Goal: Browse casually: Explore the website without a specific task or goal

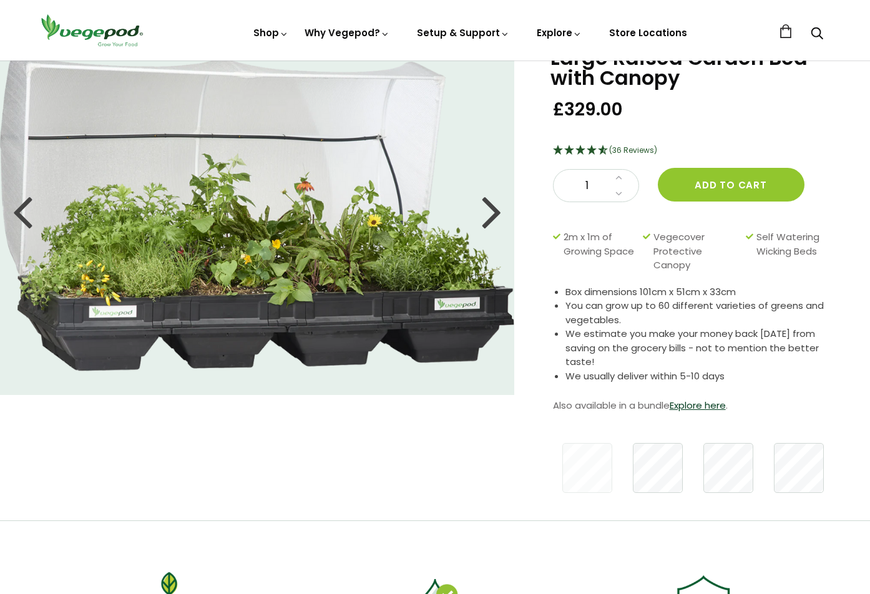
click at [489, 212] on div at bounding box center [492, 211] width 20 height 56
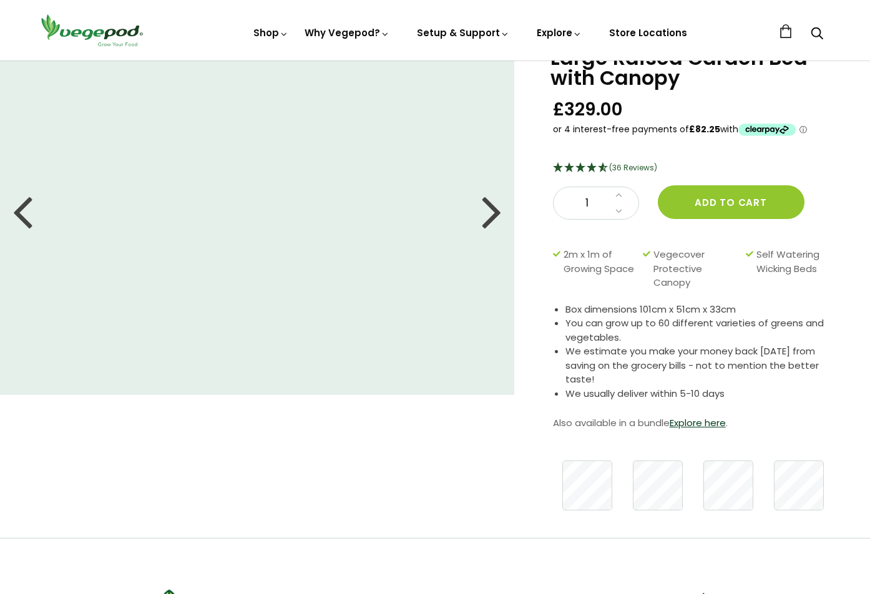
click at [489, 212] on div at bounding box center [492, 211] width 20 height 56
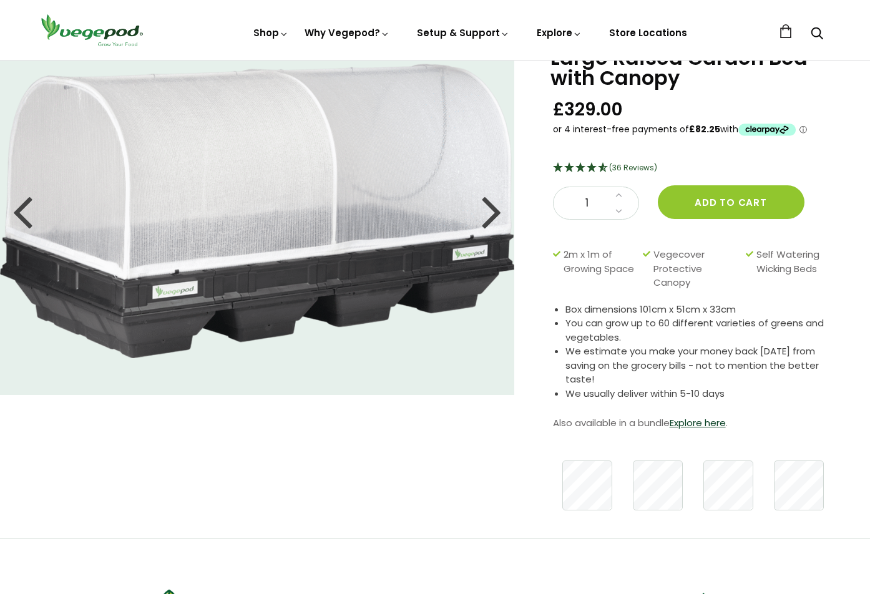
click at [490, 213] on div at bounding box center [492, 211] width 20 height 56
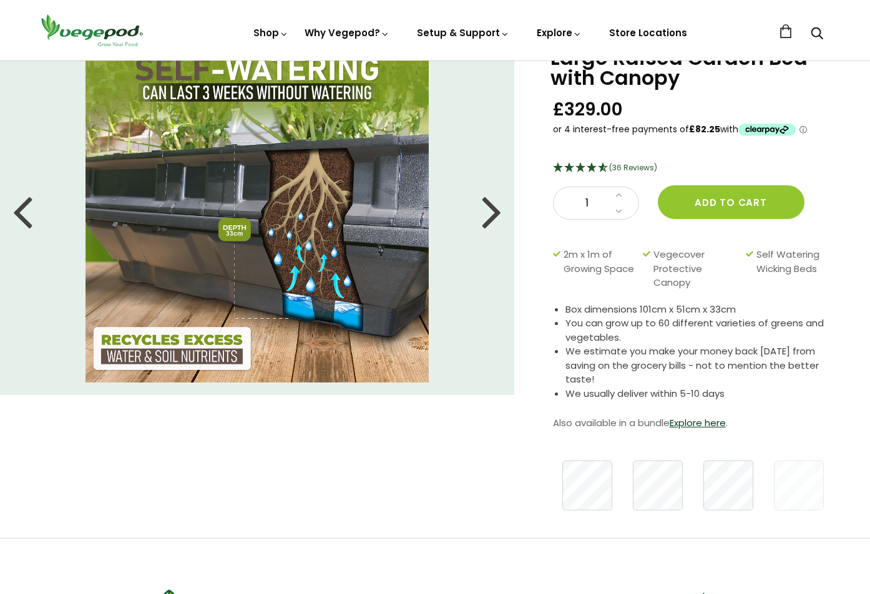
click at [489, 212] on div at bounding box center [492, 211] width 20 height 56
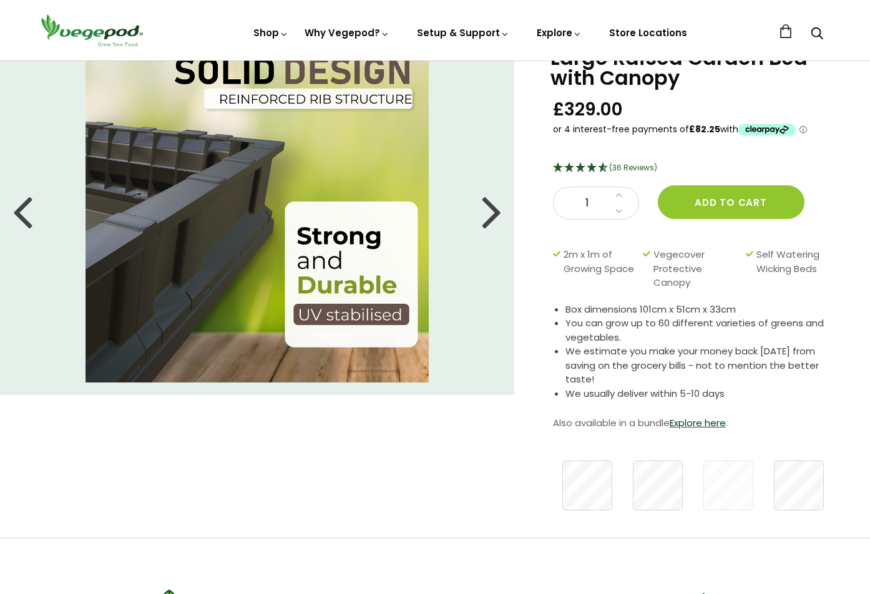
click at [490, 213] on div at bounding box center [492, 211] width 20 height 56
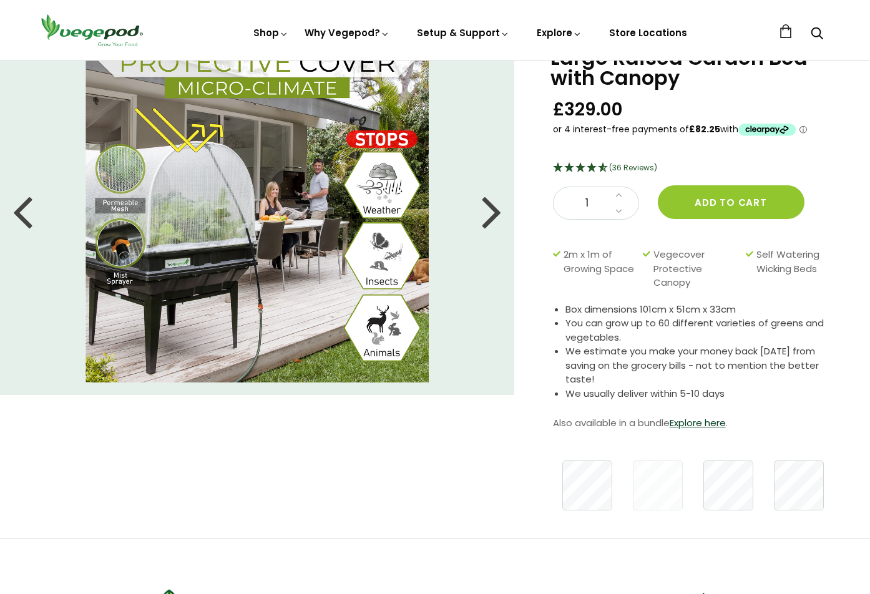
click at [489, 212] on div at bounding box center [492, 211] width 20 height 56
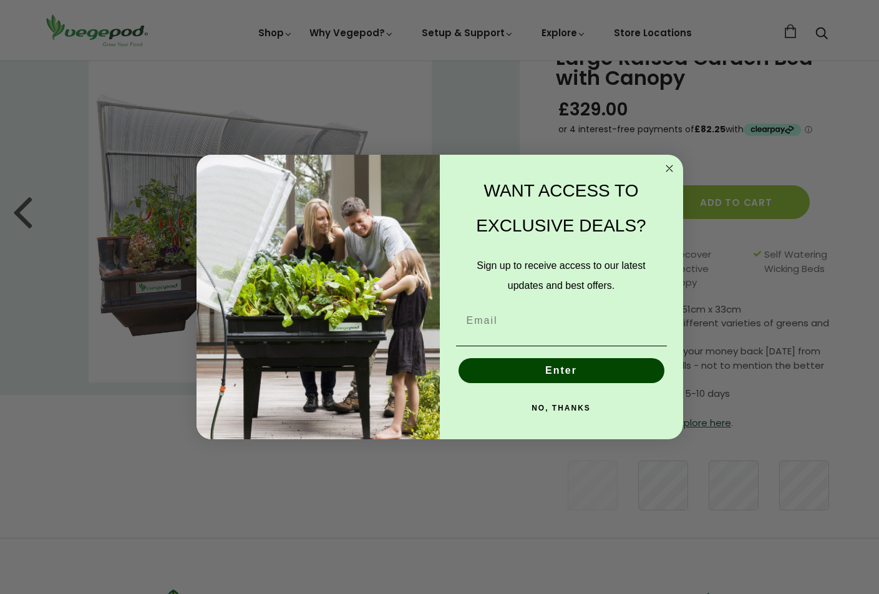
click at [669, 165] on circle "Close dialog" at bounding box center [669, 168] width 14 height 14
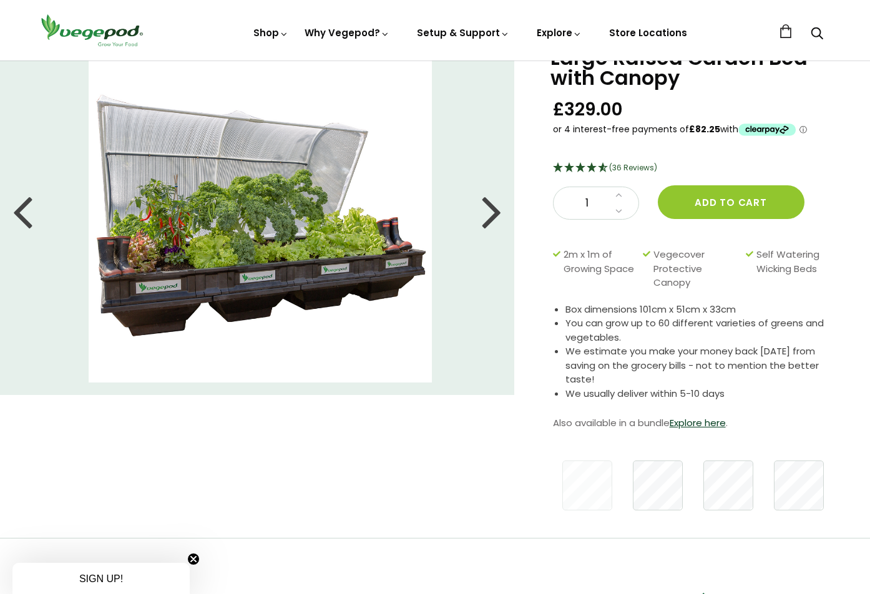
click at [491, 210] on div at bounding box center [492, 211] width 20 height 56
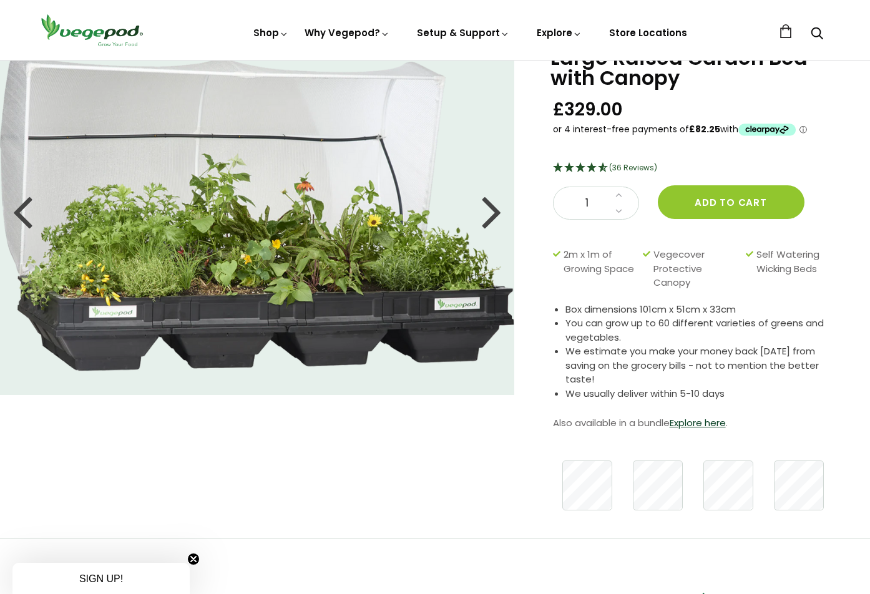
click at [489, 208] on div at bounding box center [492, 211] width 20 height 56
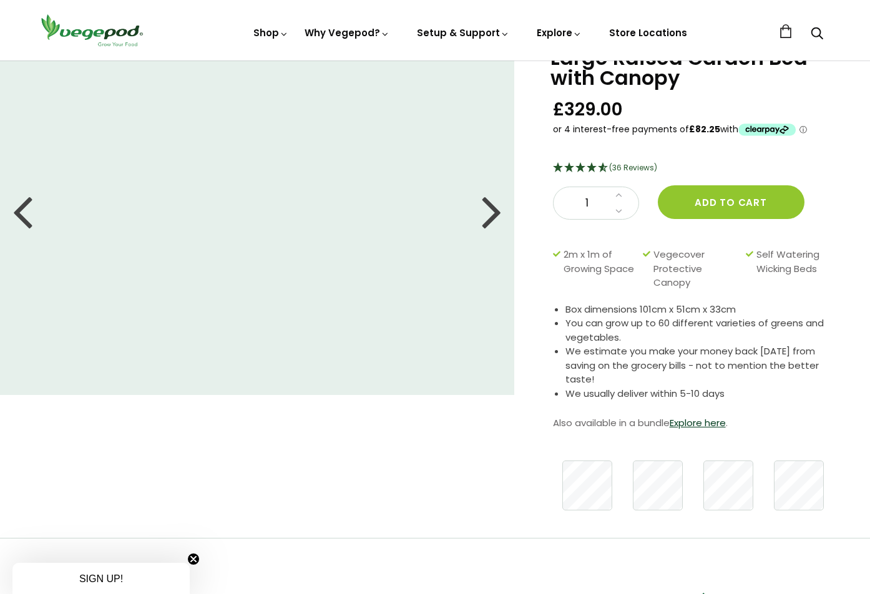
click at [24, 203] on div at bounding box center [22, 211] width 20 height 56
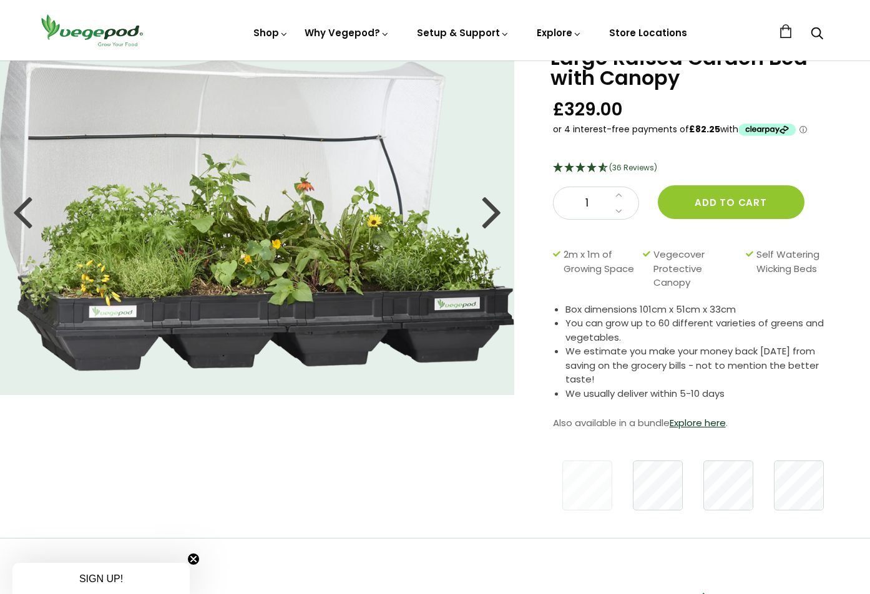
click at [483, 207] on div at bounding box center [492, 211] width 20 height 56
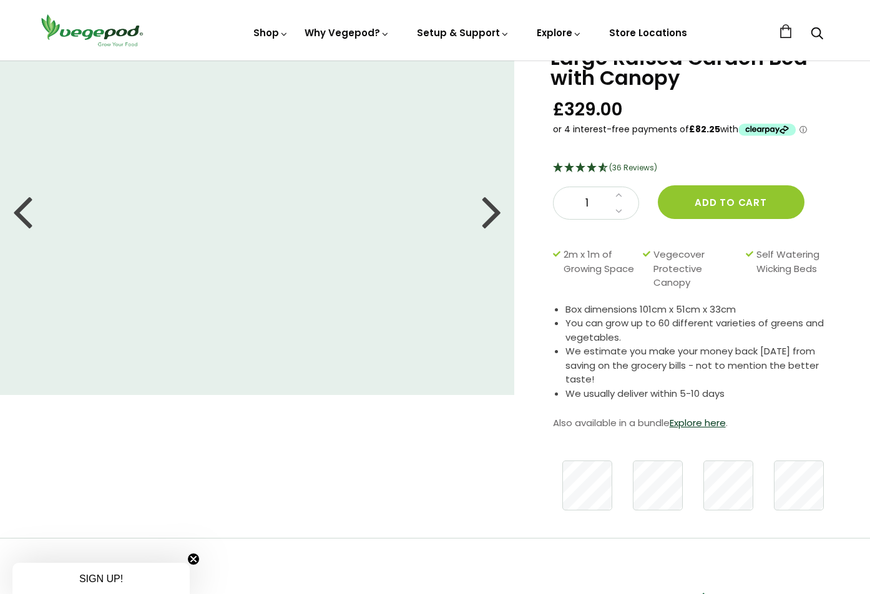
click at [497, 203] on div at bounding box center [492, 211] width 20 height 56
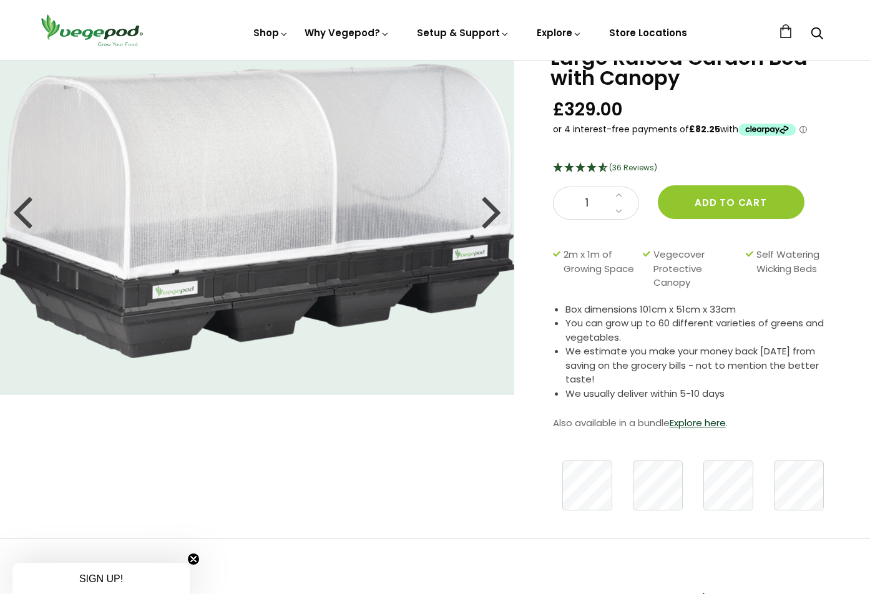
click at [489, 211] on div at bounding box center [492, 211] width 20 height 56
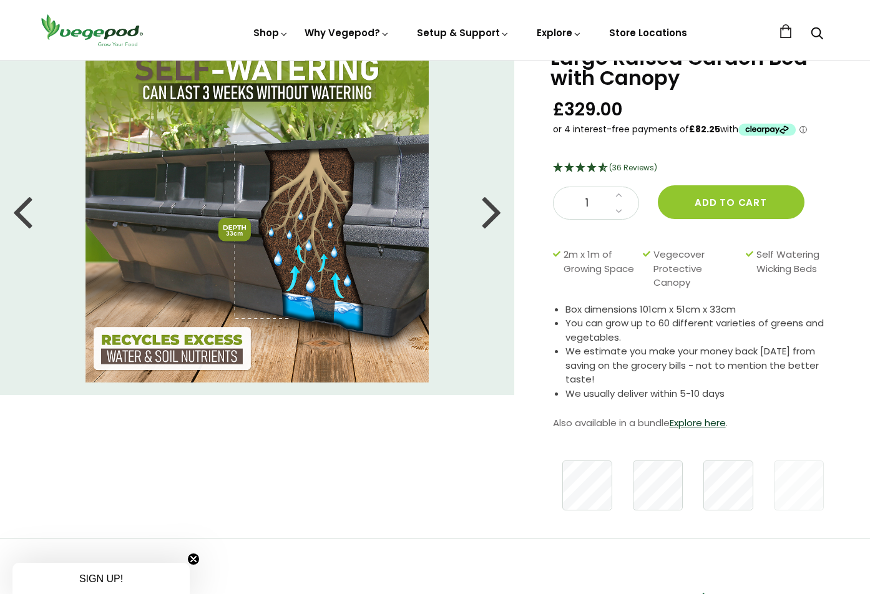
click at [492, 198] on div at bounding box center [492, 211] width 20 height 56
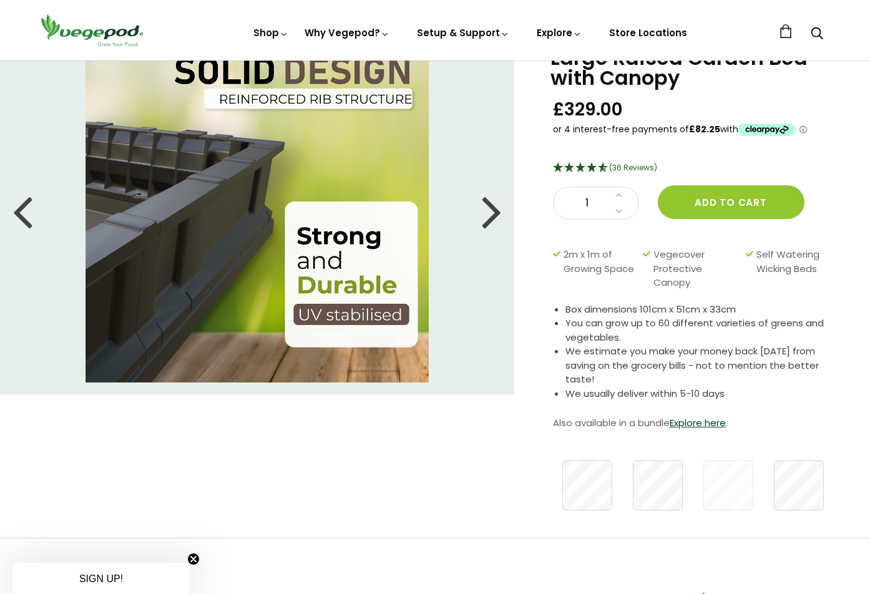
click at [500, 218] on div at bounding box center [492, 211] width 20 height 56
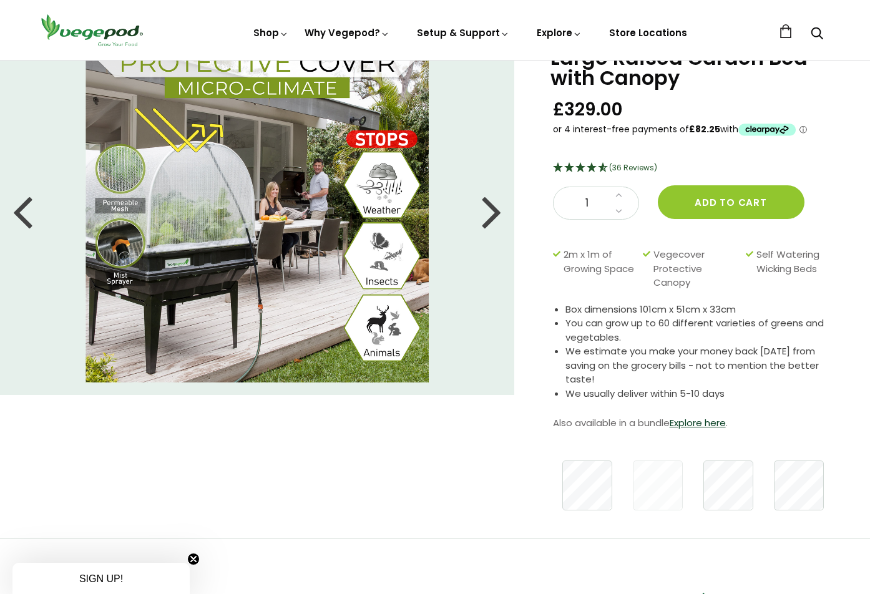
click at [497, 222] on div at bounding box center [492, 211] width 20 height 56
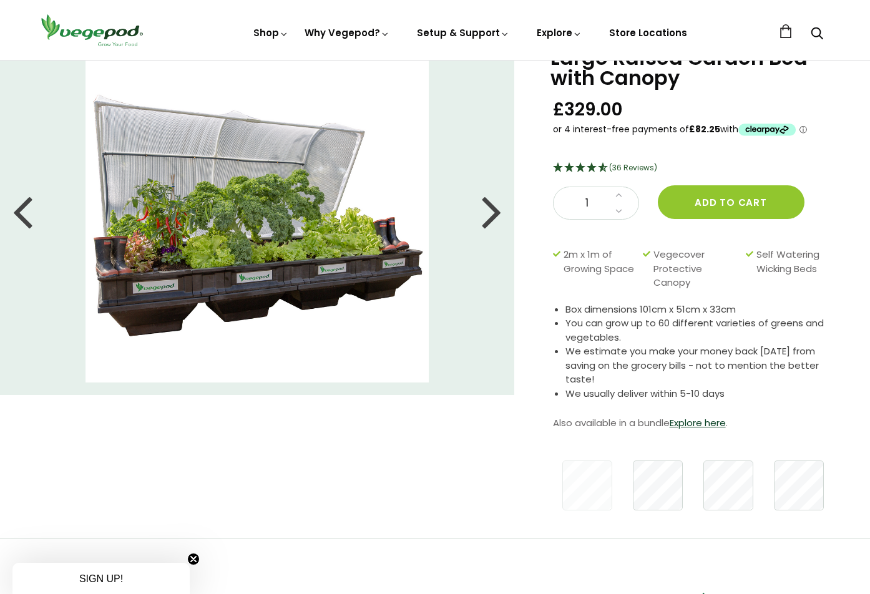
drag, startPoint x: 431, startPoint y: 142, endPoint x: 479, endPoint y: 207, distance: 79.9
click at [479, 207] on li at bounding box center [257, 210] width 514 height 343
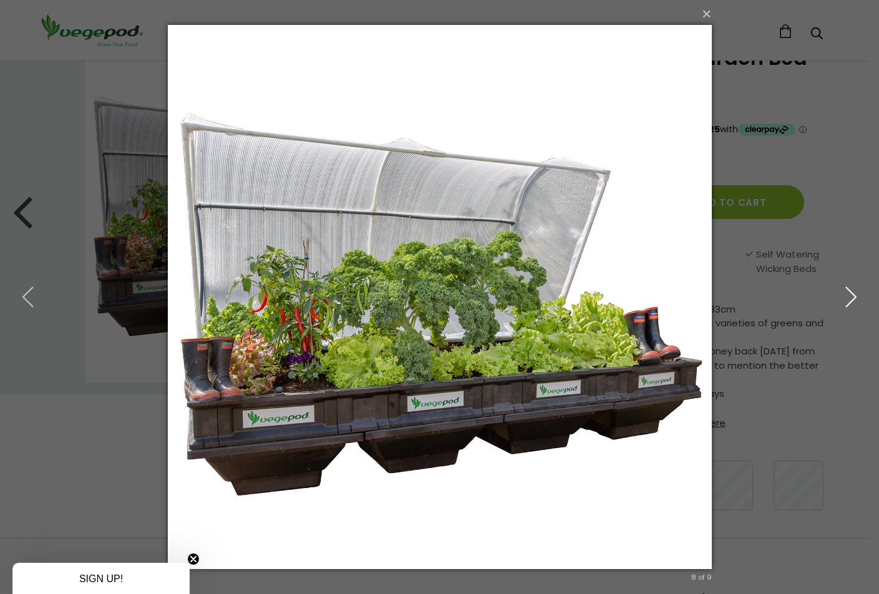
click at [864, 299] on button "button" at bounding box center [851, 297] width 56 height 69
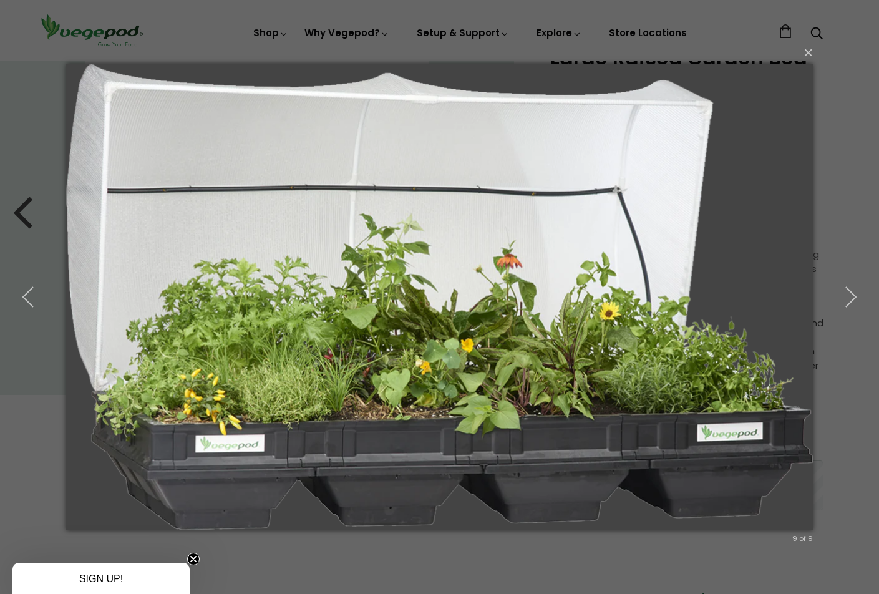
click at [861, 86] on div "× 9 of 9 Loading..." at bounding box center [439, 297] width 879 height 594
